Goal: Task Accomplishment & Management: Complete application form

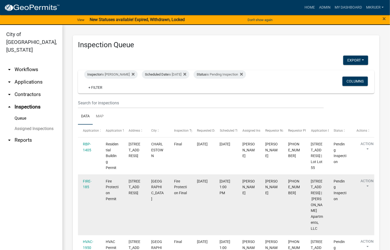
scroll to position [78, 0]
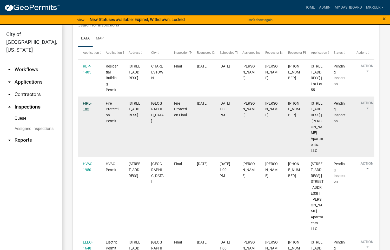
click at [85, 111] on link "FIRE-185" at bounding box center [87, 106] width 9 height 10
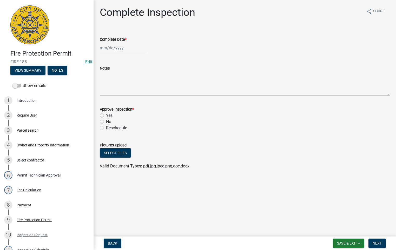
select select "8"
select select "2025"
click at [116, 46] on div "[PERSON_NAME] Feb Mar Apr [PERSON_NAME][DATE] Oct Nov [DATE] 1526 1527 1528 152…" at bounding box center [124, 48] width 48 height 11
click at [130, 98] on div "21" at bounding box center [130, 100] width 8 height 8
type input "[DATE]"
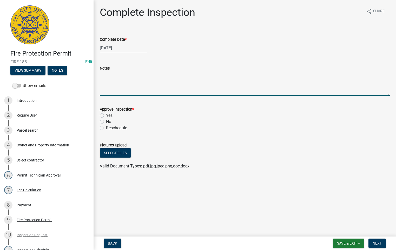
click at [100, 76] on textarea "Notes" at bounding box center [245, 83] width 290 height 24
type textarea "Awaiting Completion papers"
click at [106, 123] on label "No" at bounding box center [108, 122] width 5 height 6
click at [106, 122] on input "No" at bounding box center [107, 120] width 3 height 3
radio input "true"
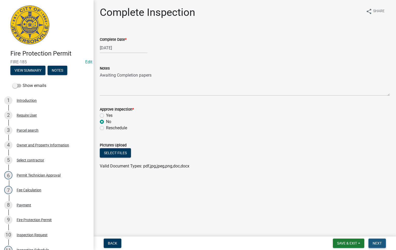
click at [376, 244] on span "Next" at bounding box center [377, 243] width 9 height 4
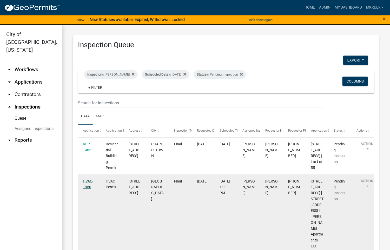
click at [87, 189] on link "HVAC-1950" at bounding box center [88, 184] width 10 height 10
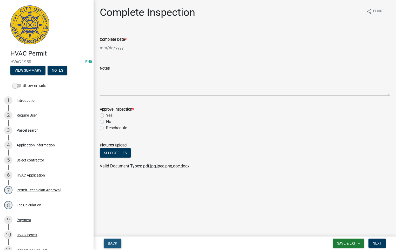
click at [112, 243] on span "Back" at bounding box center [112, 243] width 9 height 4
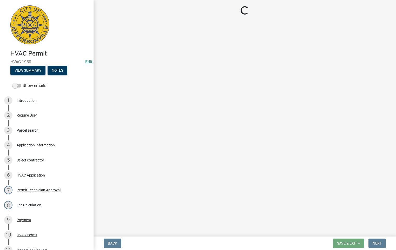
select select "fdb3bcc6-ce93-4663-8a18-5c08884dd177"
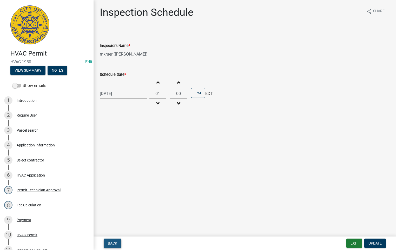
click at [112, 240] on button "Back" at bounding box center [113, 243] width 18 height 9
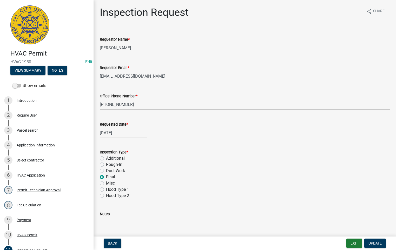
click at [106, 182] on label "Misc" at bounding box center [110, 183] width 9 height 6
click at [106, 182] on input "Misc" at bounding box center [107, 181] width 3 height 3
radio input "true"
click at [375, 243] on span "Update" at bounding box center [374, 243] width 13 height 4
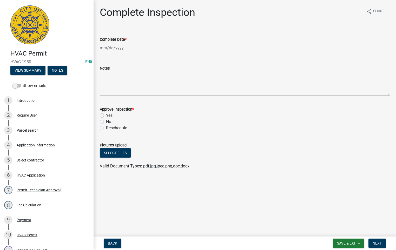
click at [120, 46] on div at bounding box center [124, 48] width 48 height 11
select select "8"
select select "2025"
click at [128, 101] on div "21" at bounding box center [130, 100] width 8 height 8
type input "[DATE]"
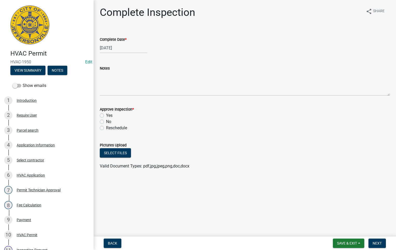
click at [106, 116] on label "Yes" at bounding box center [109, 115] width 6 height 6
click at [106, 116] on input "Yes" at bounding box center [107, 113] width 3 height 3
radio input "true"
click at [379, 244] on span "Next" at bounding box center [377, 243] width 9 height 4
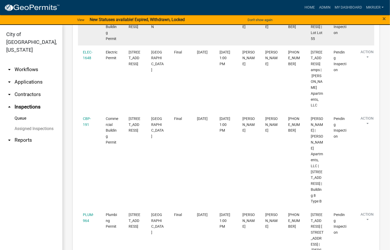
scroll to position [156, 0]
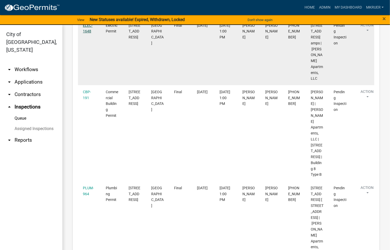
click at [87, 34] on link "ELEC-1648" at bounding box center [88, 28] width 10 height 10
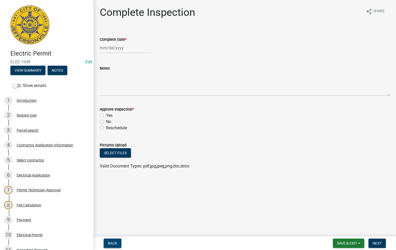
click at [115, 243] on span "Back" at bounding box center [112, 243] width 9 height 4
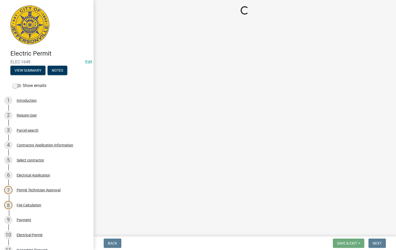
select select "fdb3bcc6-ce93-4663-8a18-5c08884dd177"
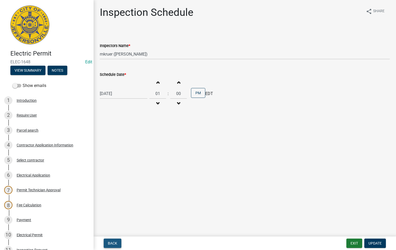
click at [115, 243] on span "Back" at bounding box center [112, 243] width 9 height 4
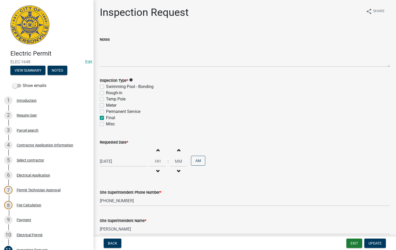
click at [106, 125] on label "Misc" at bounding box center [110, 124] width 9 height 6
click at [106, 124] on input "Misc" at bounding box center [107, 122] width 3 height 3
checkbox input "true"
checkbox input "false"
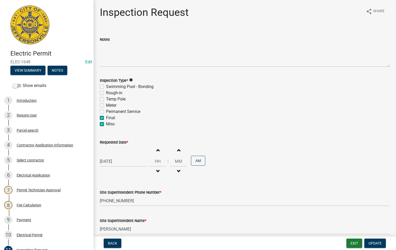
checkbox input "false"
checkbox input "true"
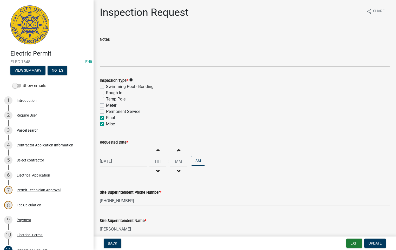
click at [106, 118] on label "Final" at bounding box center [110, 118] width 9 height 6
click at [106, 118] on input "Final" at bounding box center [107, 116] width 3 height 3
checkbox input "false"
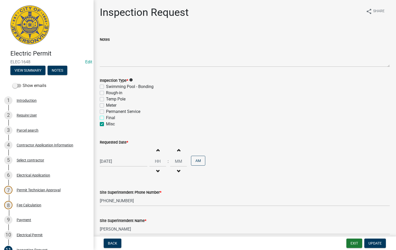
checkbox input "false"
checkbox input "true"
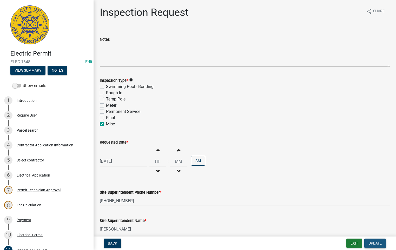
click at [373, 243] on span "Update" at bounding box center [374, 243] width 13 height 4
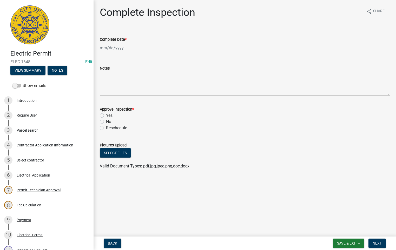
click at [104, 48] on div at bounding box center [124, 48] width 48 height 11
select select "8"
select select "2025"
click at [131, 101] on div "21" at bounding box center [130, 100] width 8 height 8
type input "[DATE]"
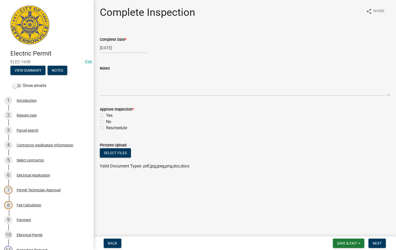
click at [106, 115] on label "Yes" at bounding box center [109, 115] width 6 height 6
click at [106, 115] on input "Yes" at bounding box center [107, 113] width 3 height 3
radio input "true"
click at [377, 245] on span "Next" at bounding box center [377, 243] width 9 height 4
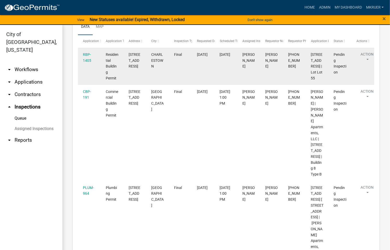
scroll to position [117, 0]
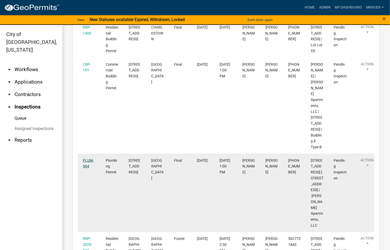
click at [86, 169] on link "PLUM-964" at bounding box center [88, 163] width 11 height 10
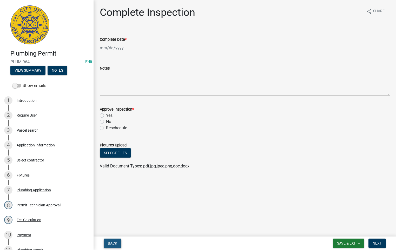
click at [115, 242] on span "Back" at bounding box center [112, 243] width 9 height 4
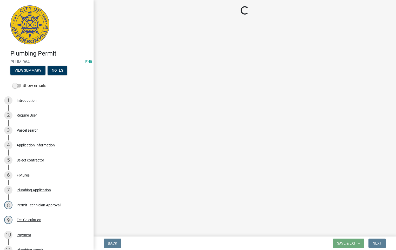
select select "fdb3bcc6-ce93-4663-8a18-5c08884dd177"
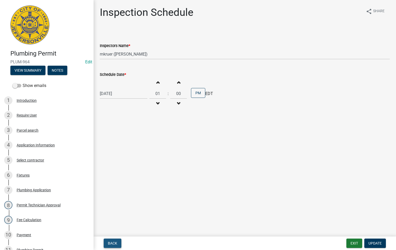
click at [115, 242] on span "Back" at bounding box center [112, 243] width 9 height 4
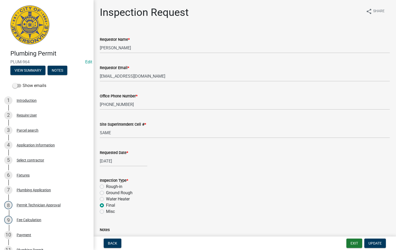
click at [106, 211] on label "Misc" at bounding box center [110, 212] width 9 height 6
click at [106, 211] on input "Misc" at bounding box center [107, 210] width 3 height 3
radio input "true"
click at [376, 242] on span "Update" at bounding box center [374, 243] width 13 height 4
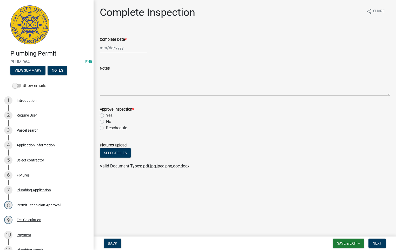
select select "8"
select select "2025"
click at [118, 50] on div "[PERSON_NAME] Feb Mar Apr [PERSON_NAME][DATE] Oct Nov [DATE] 1526 1527 1528 152…" at bounding box center [124, 48] width 48 height 11
click at [129, 100] on div "21" at bounding box center [130, 100] width 8 height 8
type input "[DATE]"
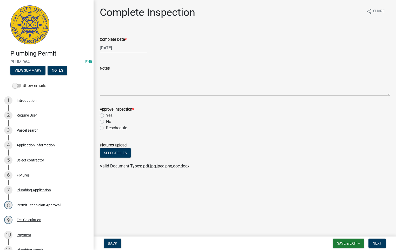
click at [106, 115] on label "Yes" at bounding box center [109, 115] width 6 height 6
click at [106, 115] on input "Yes" at bounding box center [107, 113] width 3 height 3
radio input "true"
click at [377, 242] on span "Next" at bounding box center [377, 243] width 9 height 4
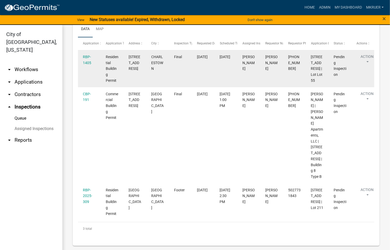
scroll to position [134, 0]
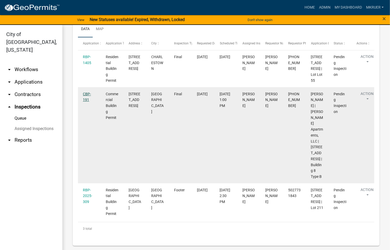
click at [85, 92] on link "CBP-191" at bounding box center [87, 97] width 8 height 10
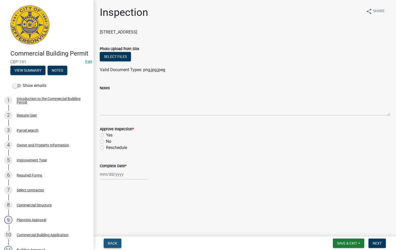
click at [112, 244] on span "Back" at bounding box center [112, 243] width 9 height 4
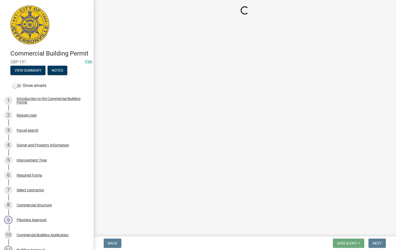
select select "fdb3bcc6-ce93-4663-8a18-5c08884dd177"
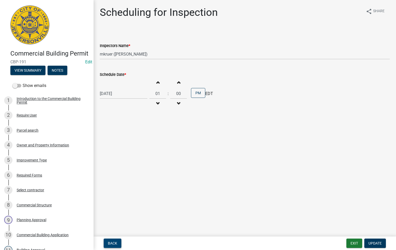
click at [112, 243] on span "Back" at bounding box center [112, 243] width 9 height 4
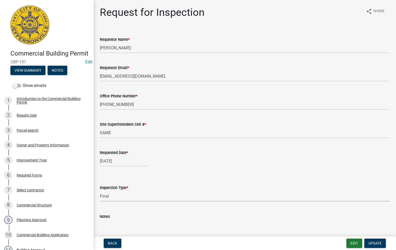
click at [112, 196] on select "Select Item... Footer Foundation Framing Final Misc" at bounding box center [245, 196] width 290 height 11
click at [100, 191] on select "Select Item... Footer Foundation Framing Final Misc" at bounding box center [245, 196] width 290 height 11
select select "63bbc40c-1f45-4bda-8284-fb85545ffc9a"
click at [374, 242] on span "Update" at bounding box center [374, 243] width 13 height 4
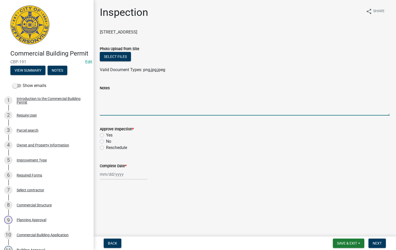
click at [120, 100] on textarea "Notes" at bounding box center [245, 103] width 290 height 24
type textarea "TCO"
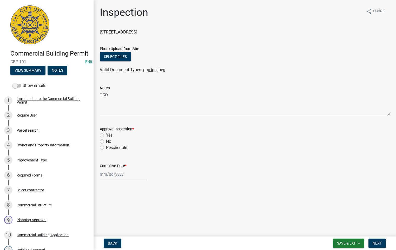
click at [106, 134] on label "Yes" at bounding box center [109, 135] width 6 height 6
click at [106, 134] on input "Yes" at bounding box center [107, 133] width 3 height 3
radio input "true"
select select "8"
select select "2025"
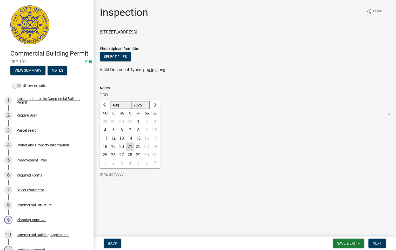
click at [114, 173] on div "[PERSON_NAME] Feb Mar Apr [PERSON_NAME][DATE] Oct Nov [DATE] 1526 1527 1528 152…" at bounding box center [124, 174] width 48 height 11
click at [130, 145] on div "21" at bounding box center [130, 147] width 8 height 8
type input "[DATE]"
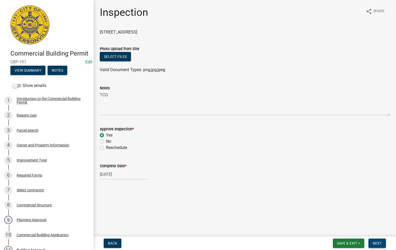
click at [371, 244] on button "Next" at bounding box center [376, 243] width 17 height 9
